Goal: Task Accomplishment & Management: Use online tool/utility

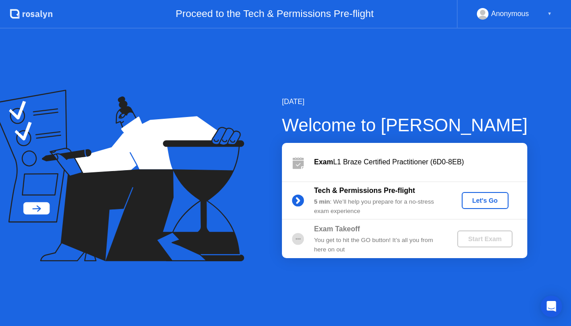
click at [484, 195] on button "Let's Go" at bounding box center [485, 200] width 47 height 17
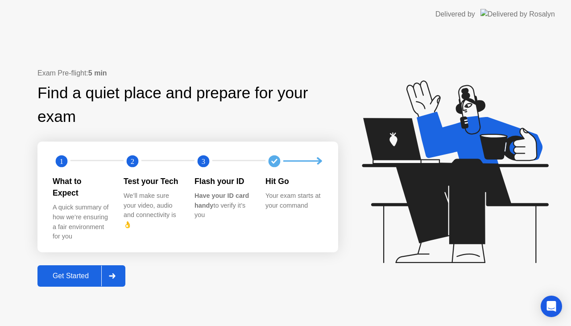
click at [81, 265] on button "Get Started" at bounding box center [82, 275] width 88 height 21
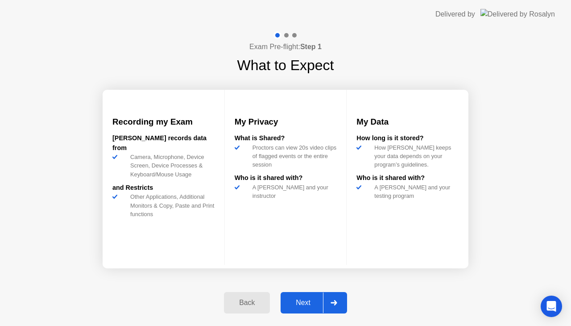
click at [317, 310] on button "Next" at bounding box center [314, 302] width 67 height 21
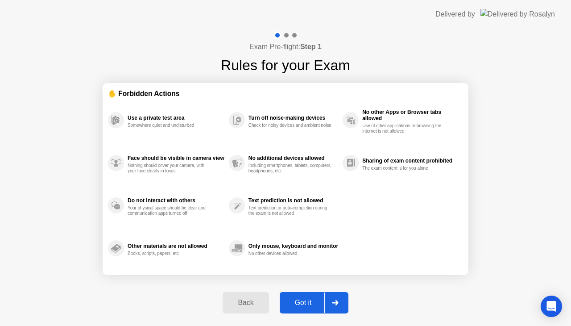
click at [310, 306] on div "Got it" at bounding box center [304, 303] width 42 height 8
select select "**********"
select select "*******"
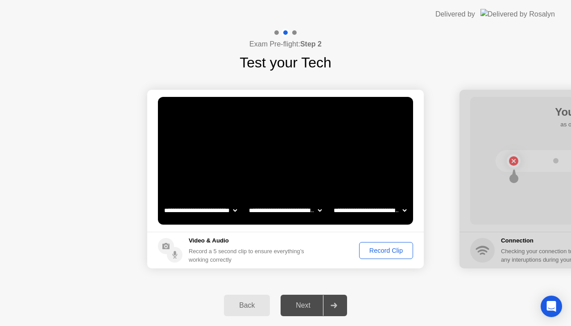
click at [378, 250] on div "Record Clip" at bounding box center [387, 250] width 48 height 7
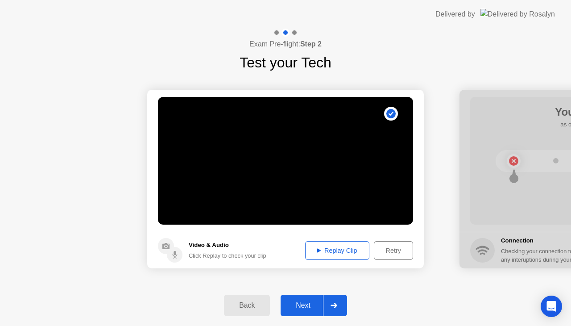
click at [353, 253] on div "Replay Clip" at bounding box center [338, 250] width 58 height 7
click at [309, 312] on button "Next" at bounding box center [314, 305] width 67 height 21
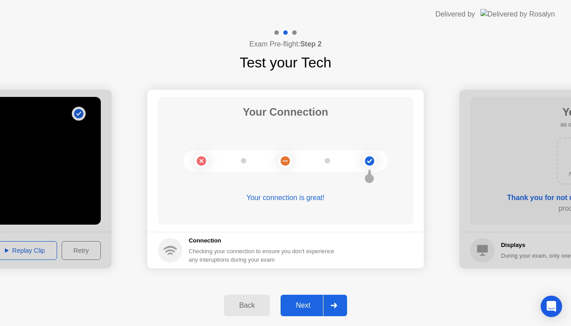
click at [307, 304] on div "Next" at bounding box center [304, 305] width 40 height 8
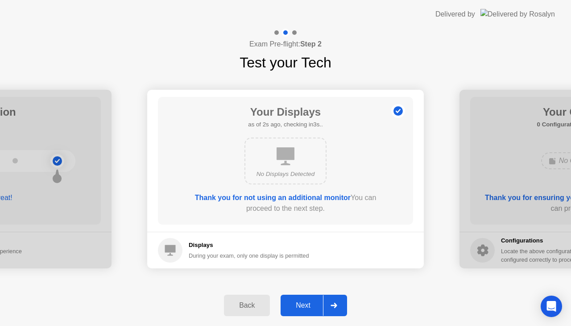
click at [307, 304] on div "Next" at bounding box center [304, 305] width 40 height 8
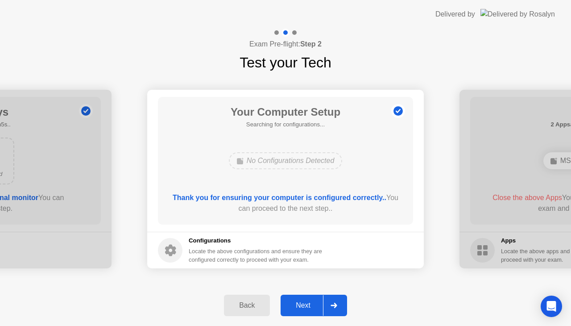
click at [307, 304] on div "Next" at bounding box center [304, 305] width 40 height 8
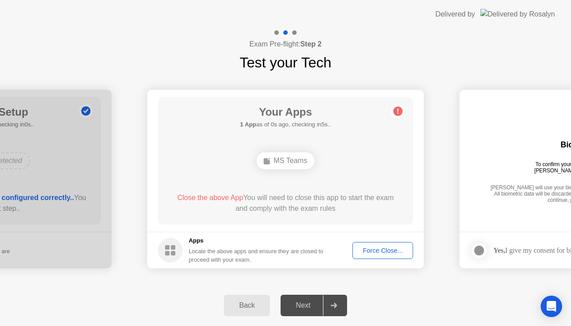
click at [372, 247] on div "Force Close..." at bounding box center [383, 250] width 54 height 7
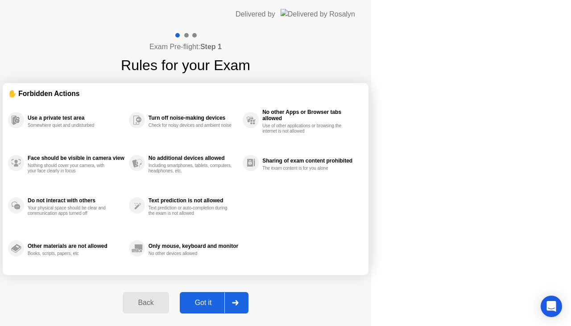
click at [225, 307] on div "Got it" at bounding box center [204, 303] width 42 height 8
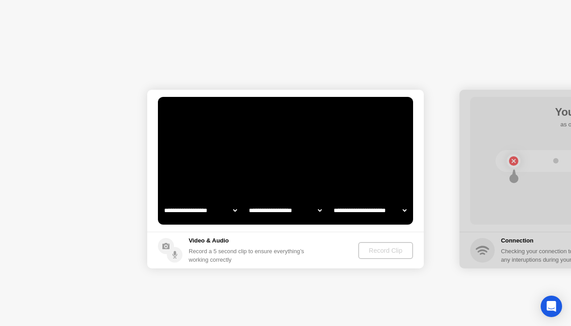
select select "**********"
select select "*******"
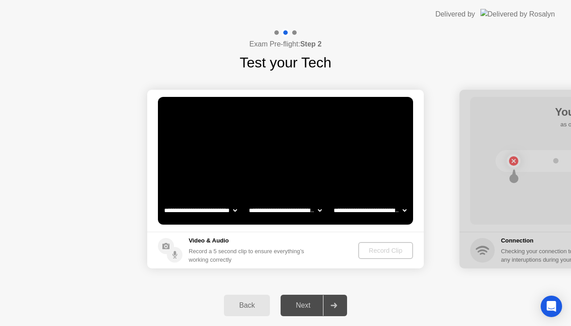
drag, startPoint x: 301, startPoint y: 307, endPoint x: 380, endPoint y: 297, distance: 79.6
click at [380, 297] on div "Back Next" at bounding box center [285, 305] width 571 height 41
click at [380, 249] on div "Record Clip" at bounding box center [387, 250] width 48 height 7
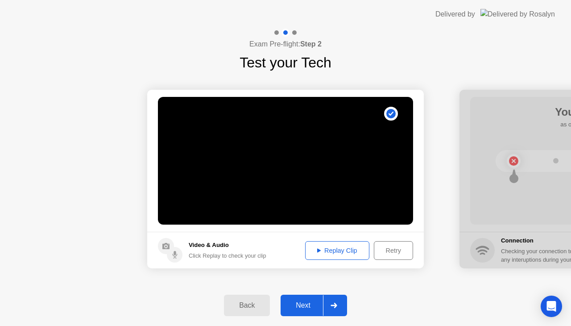
click at [365, 252] on div "Replay Clip" at bounding box center [338, 250] width 58 height 7
click at [302, 301] on div "Next" at bounding box center [304, 305] width 40 height 8
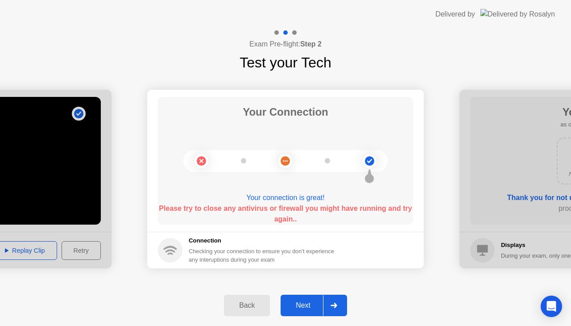
click at [309, 307] on div "Next" at bounding box center [304, 305] width 40 height 8
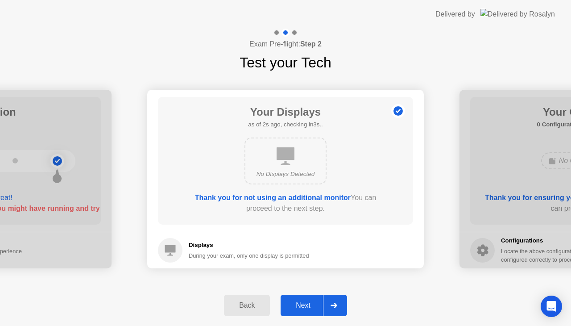
click at [309, 307] on div "Next" at bounding box center [304, 305] width 40 height 8
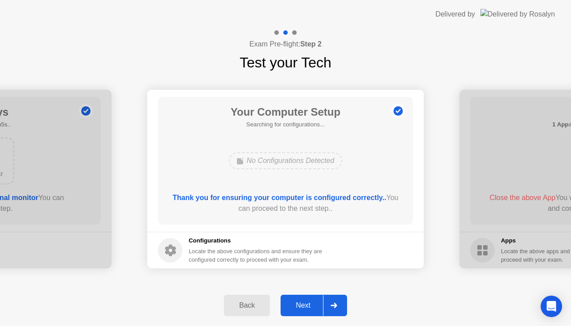
click at [309, 307] on div "Next" at bounding box center [304, 305] width 40 height 8
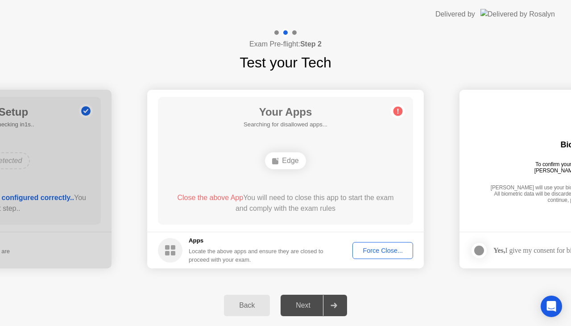
click at [382, 249] on div "Force Close..." at bounding box center [383, 250] width 54 height 7
click at [384, 256] on button "Force Close..." at bounding box center [383, 250] width 61 height 17
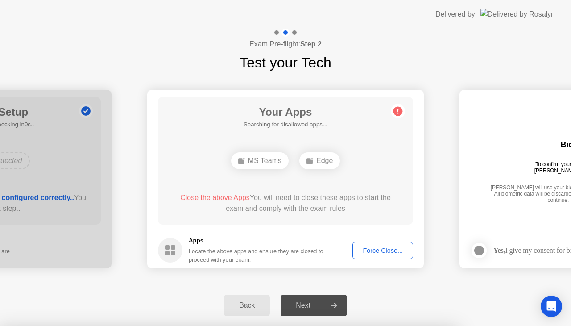
click at [375, 250] on div "Force Close..." at bounding box center [383, 250] width 54 height 7
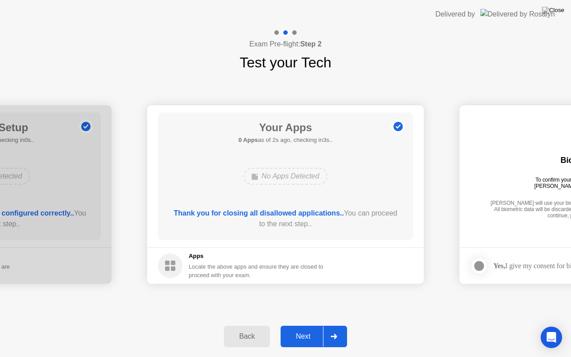
click at [308, 325] on div "Next" at bounding box center [304, 337] width 40 height 8
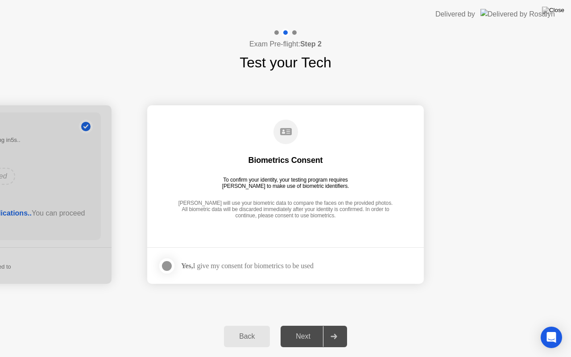
click at [171, 266] on div at bounding box center [167, 266] width 11 height 11
click at [296, 325] on div "Next" at bounding box center [304, 337] width 40 height 8
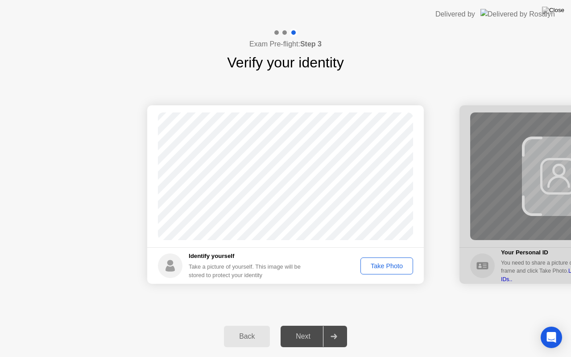
click at [396, 271] on button "Take Photo" at bounding box center [387, 266] width 53 height 17
click at [307, 325] on div "Next" at bounding box center [304, 337] width 40 height 8
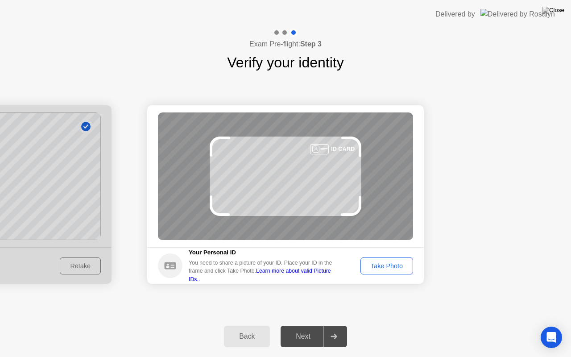
click at [387, 264] on div "Take Photo" at bounding box center [387, 266] width 46 height 7
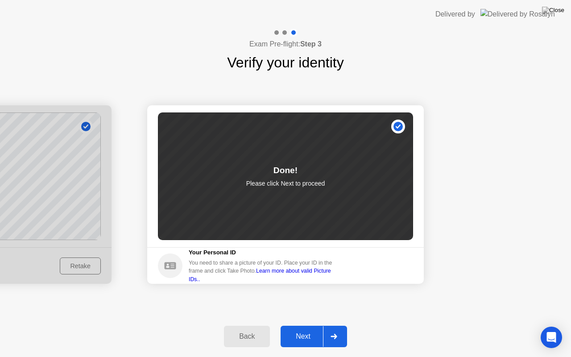
click at [307, 325] on div "Next" at bounding box center [304, 337] width 40 height 8
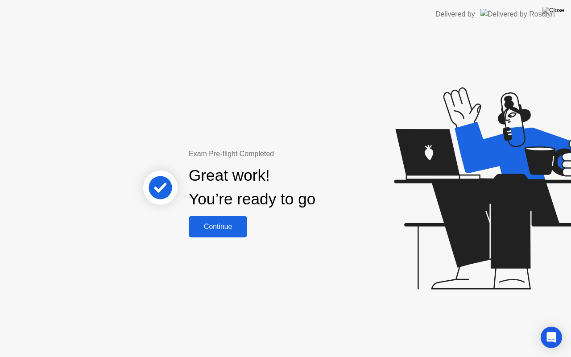
click at [227, 225] on div "Continue" at bounding box center [218, 227] width 53 height 8
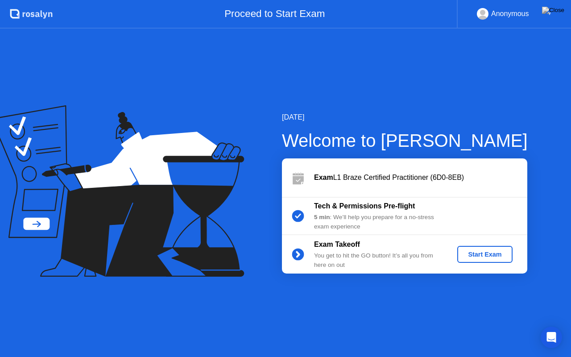
click at [471, 253] on div "Start Exam" at bounding box center [485, 254] width 48 height 7
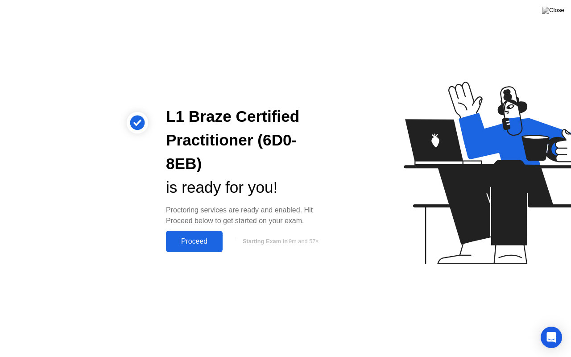
click at [193, 238] on div "Proceed" at bounding box center [194, 242] width 51 height 8
